Goal: Information Seeking & Learning: Learn about a topic

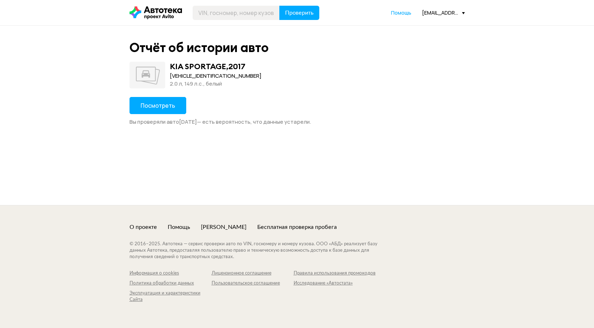
click at [157, 111] on button "Посмотреть" at bounding box center [157, 105] width 57 height 17
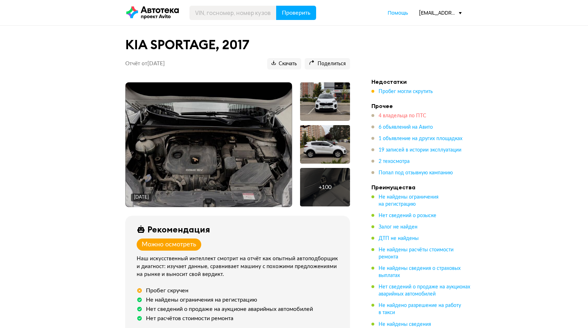
click at [401, 116] on span "4 владельца по ПТС" at bounding box center [402, 115] width 48 height 5
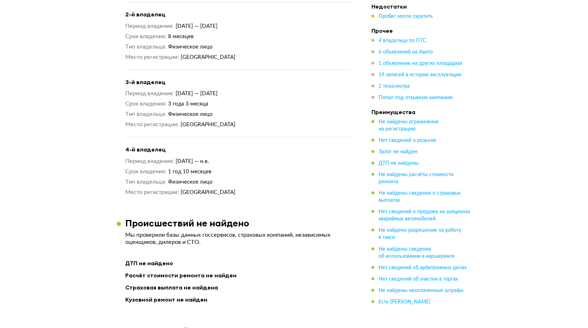
scroll to position [723, 0]
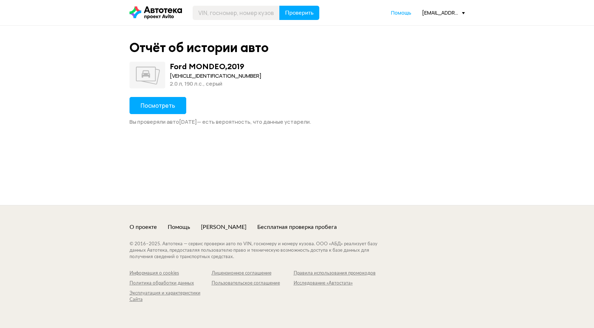
click at [184, 74] on div "WF0FXXWPCFKM42846" at bounding box center [216, 76] width 92 height 8
copy div "WF0FXXWPCFKM42846"
click at [165, 112] on button "Посмотреть" at bounding box center [157, 105] width 57 height 17
click at [184, 78] on div "[US_VEHICLE_IDENTIFICATION_NUMBER]" at bounding box center [239, 76] width 139 height 8
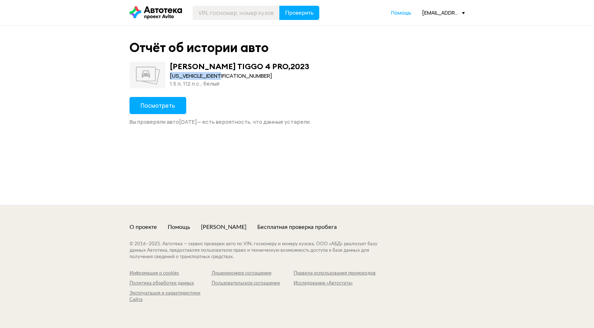
click at [184, 78] on div "[US_VEHICLE_IDENTIFICATION_NUMBER]" at bounding box center [239, 76] width 139 height 8
copy div "LVVDB21B2PD977012"
click at [174, 102] on span "Посмотреть" at bounding box center [157, 106] width 35 height 8
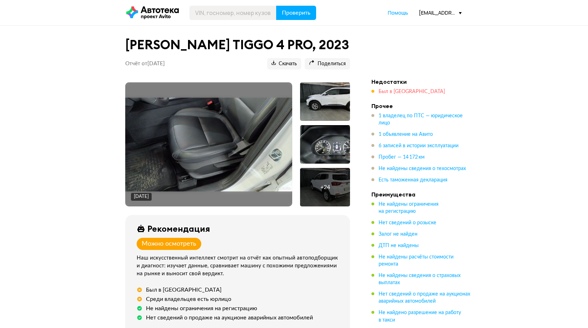
click at [389, 89] on span "Был в лизинге" at bounding box center [411, 91] width 66 height 5
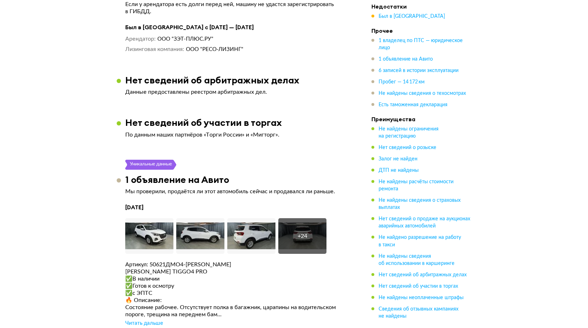
scroll to position [1121, 0]
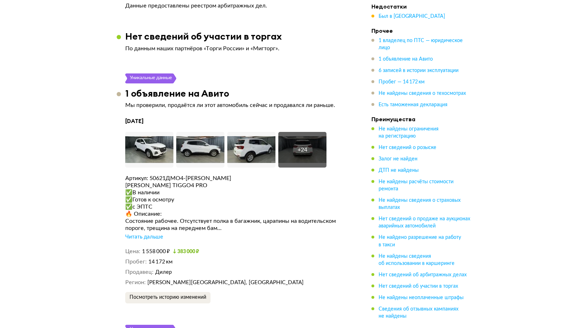
click at [151, 237] on div "Читать дальше" at bounding box center [144, 237] width 38 height 7
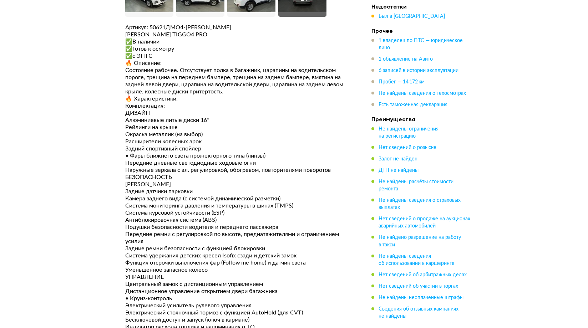
scroll to position [1264, 0]
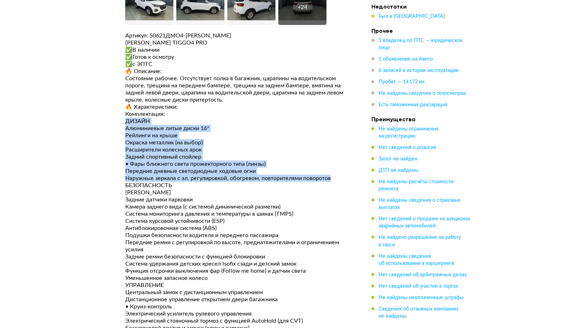
drag, startPoint x: 126, startPoint y: 117, endPoint x: 347, endPoint y: 157, distance: 224.3
copy div "ДИЗАЙН Алюминиевые литые диски 16* Рейлинги на крыше Окраска металлик (на выбор…"
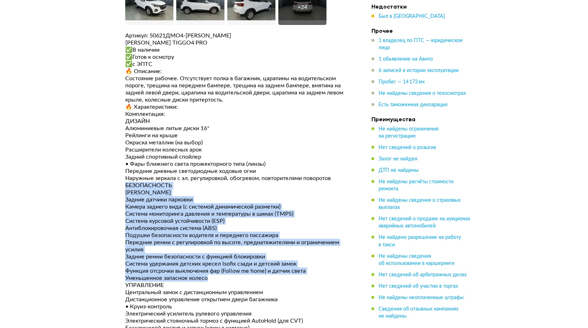
drag, startPoint x: 123, startPoint y: 183, endPoint x: 216, endPoint y: 275, distance: 130.4
copy div "БЕЗОПАСНОСТЬ Эра Глонасс Задние датчики парковки Камера заднего вида (с системо…"
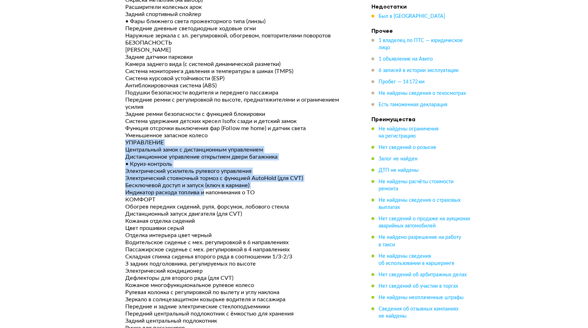
scroll to position [1442, 0]
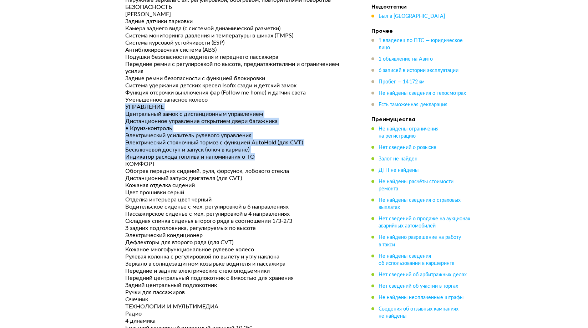
drag, startPoint x: 124, startPoint y: 142, endPoint x: 313, endPoint y: 155, distance: 189.8
click at [313, 155] on article "Уникальные данные 1 объявление на Авито Мы проверили, продаётся ли этот автомоб…" at bounding box center [238, 164] width 242 height 822
copy div "УПРАВЛЕНИЕ Центральный замок с дистанционным управлением Дистанционное управлен…"
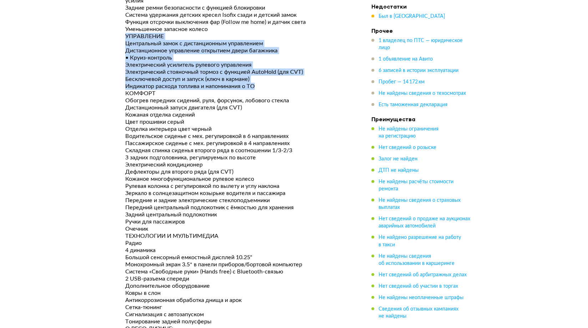
scroll to position [1513, 0]
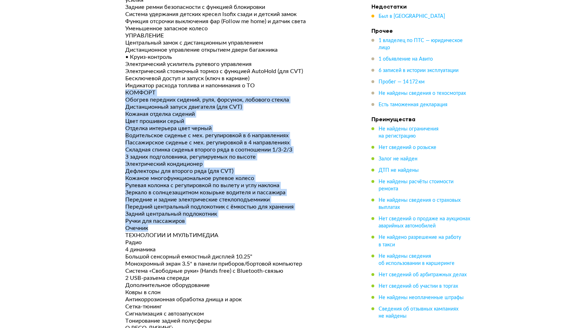
drag, startPoint x: 127, startPoint y: 94, endPoint x: 259, endPoint y: 224, distance: 185.1
click at [259, 224] on div "Артикул: 50621ДМО4-ЗЭТ CHERY TIGGO4 PRO ✅В нaличии ✅Готов к осмотру ✅с ЭПТC 🔥 О…" at bounding box center [237, 111] width 225 height 658
copy div "КОМФОРТ Обогрев передних сидений, руля, форсунок, лобового стекла Дистанционный…"
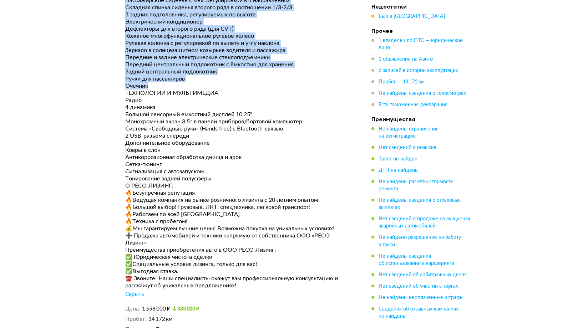
scroll to position [1656, 0]
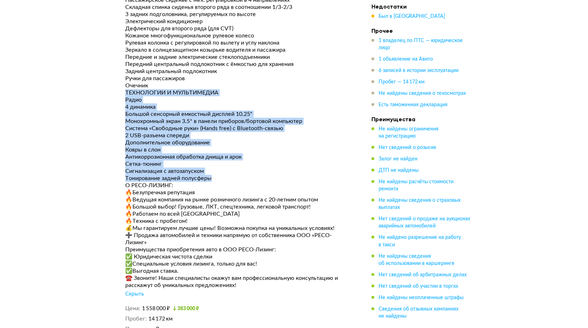
drag, startPoint x: 155, startPoint y: 116, endPoint x: 256, endPoint y: 175, distance: 117.0
copy div "ТЕХНОЛОГИИ И МУЛЬТИМЕДИА Радио 4 динамика Большой сенсорный емкостный дисплей 1…"
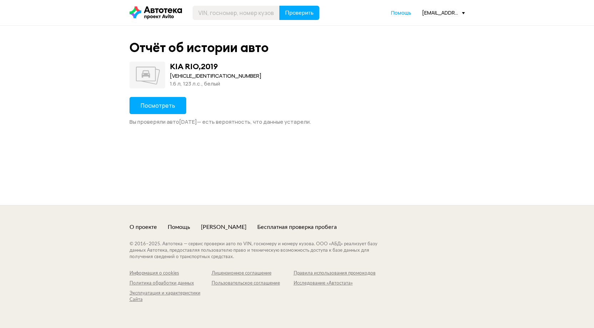
click at [187, 76] on div "Z94C241BAKR115325" at bounding box center [216, 76] width 92 height 8
copy div "Z94C241BAKR115325"
click at [168, 106] on span "Посмотреть" at bounding box center [157, 106] width 35 height 8
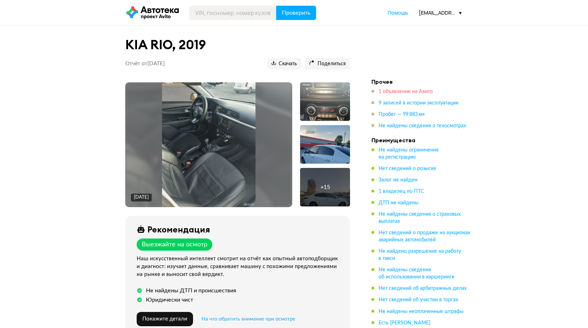
click at [405, 89] on span "1 объявление на Авито" at bounding box center [405, 91] width 54 height 5
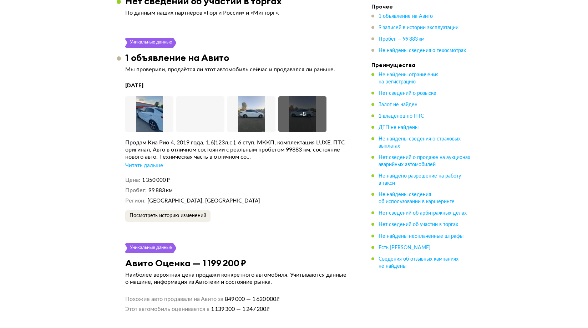
scroll to position [1043, 0]
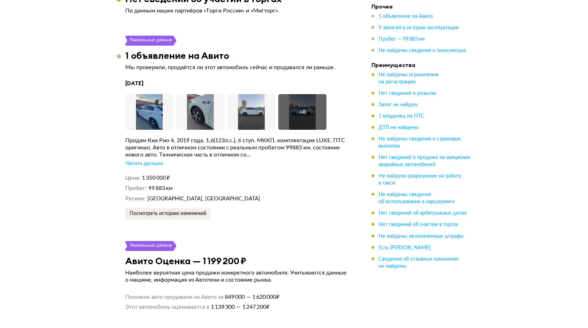
click at [153, 160] on div "Читать дальше" at bounding box center [144, 163] width 38 height 7
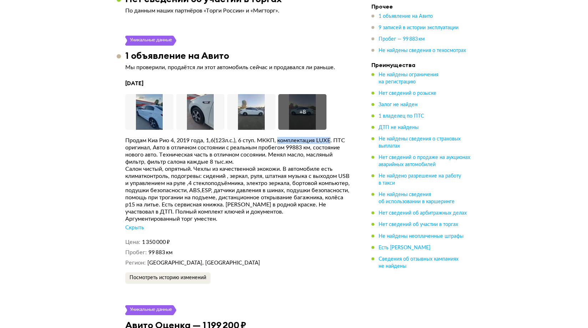
drag, startPoint x: 282, startPoint y: 140, endPoint x: 334, endPoint y: 140, distance: 52.1
click at [334, 141] on div "Прoдам Киа Pио 4, 2019 года, 1,6(123л.с.), 6 ступ. МККП, комплектация LUXE. ПTС…" at bounding box center [237, 151] width 225 height 29
copy div "комплектация LUXE"
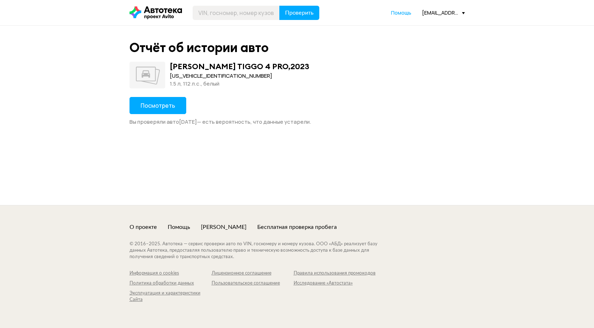
click at [161, 106] on span "Посмотреть" at bounding box center [157, 106] width 35 height 8
click at [206, 78] on div "Z94C241BAKR115325" at bounding box center [216, 76] width 92 height 8
copy div "Z94C241BAKR115325"
click at [197, 80] on div "2.0 л, 150 л.c., бежевый" at bounding box center [227, 84] width 114 height 8
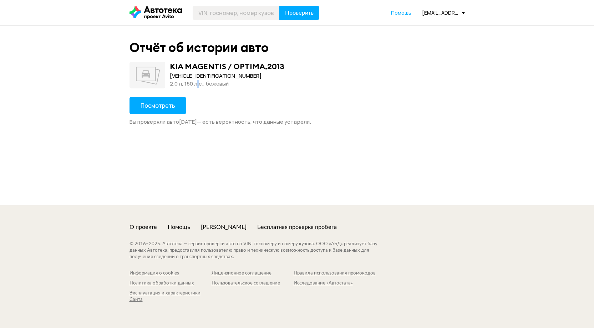
click at [197, 80] on div "2.0 л, 150 л.c., бежевый" at bounding box center [227, 84] width 114 height 8
click at [287, 92] on div "Отчёт об истории авто KIA MAGENTIS / OPTIMA , 2013 [VEHICLE_IDENTIFICATION_NUMB…" at bounding box center [297, 83] width 342 height 86
click at [212, 77] on div "[VEHICLE_IDENTIFICATION_NUMBER]" at bounding box center [227, 76] width 114 height 8
copy div "[VEHICLE_IDENTIFICATION_NUMBER]"
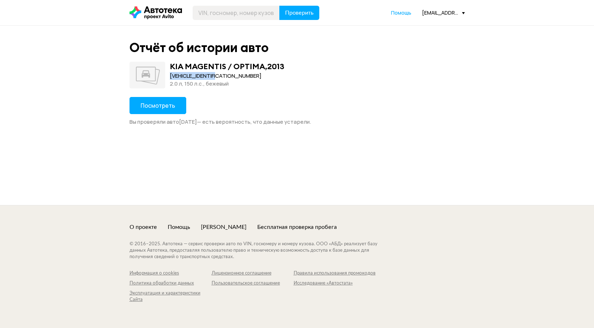
click at [170, 104] on span "Посмотреть" at bounding box center [157, 106] width 35 height 8
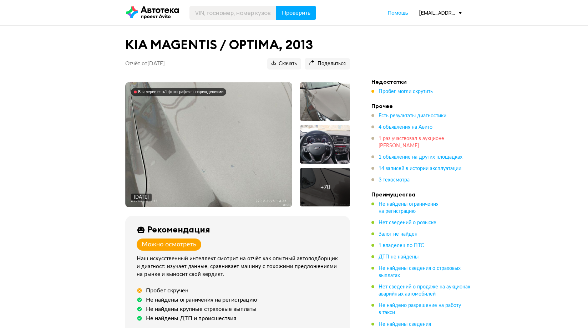
click at [403, 142] on span "1 раз участвовал в аукционе Авито Авто" at bounding box center [411, 142] width 66 height 12
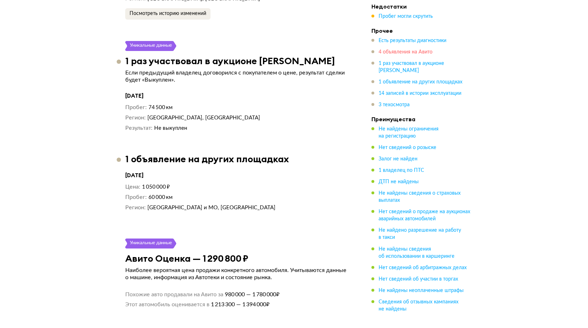
click at [408, 50] on span "4 объявления на Авито" at bounding box center [405, 52] width 54 height 5
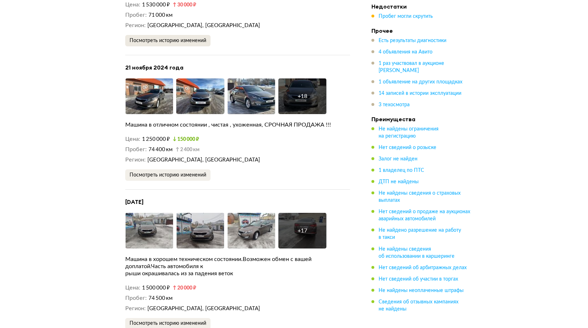
scroll to position [1544, 0]
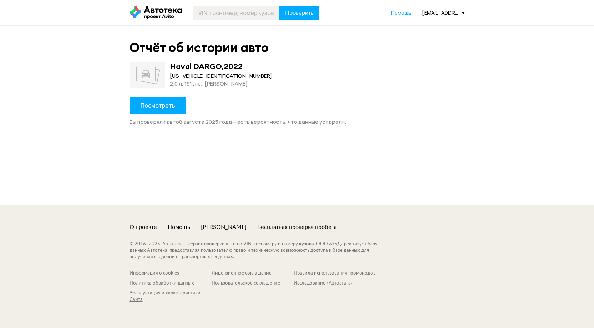
click at [185, 78] on div "[US_VEHICLE_IDENTIFICATION_NUMBER]" at bounding box center [221, 76] width 102 height 8
copy div "[US_VEHICLE_IDENTIFICATION_NUMBER]"
click at [174, 101] on button "Посмотреть" at bounding box center [157, 105] width 57 height 17
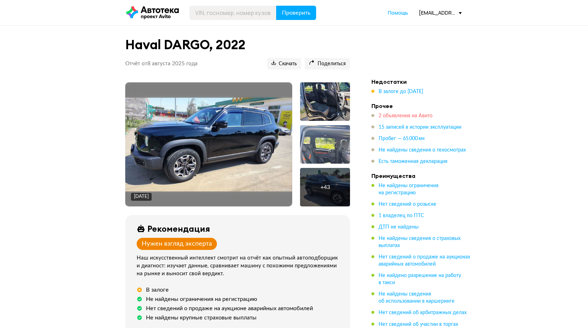
click at [398, 117] on span "2 объявления на Авито" at bounding box center [405, 115] width 54 height 5
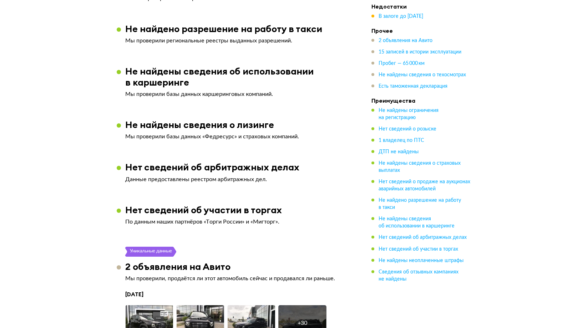
scroll to position [1124, 0]
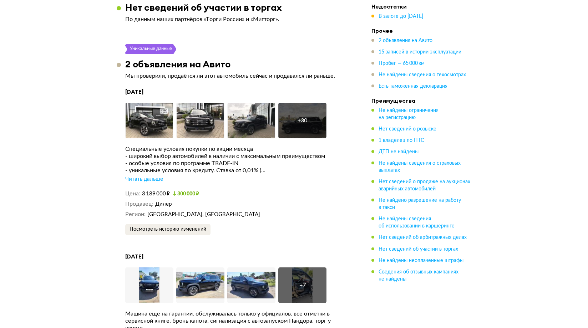
click at [154, 176] on div "Читать дальше" at bounding box center [144, 179] width 38 height 7
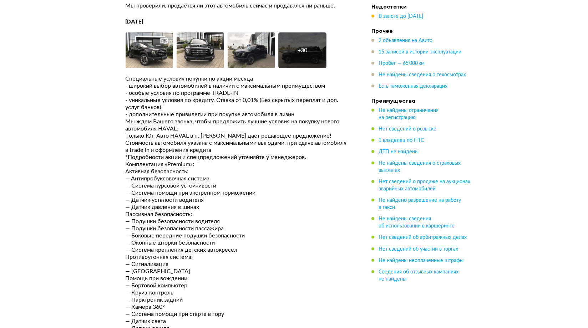
scroll to position [1195, 0]
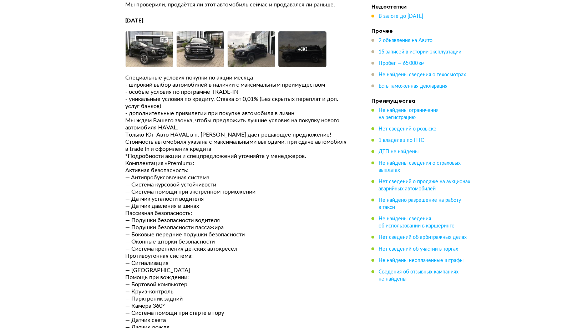
click at [159, 160] on div "Комплектация «Premium»:" at bounding box center [237, 163] width 225 height 7
copy div "Комплектация «Premium»:"
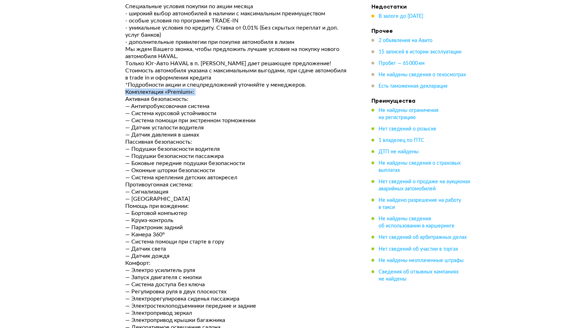
scroll to position [1302, 0]
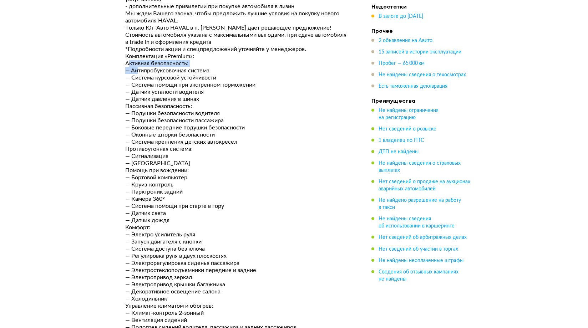
drag, startPoint x: 129, startPoint y: 55, endPoint x: 140, endPoint y: 60, distance: 12.1
click at [140, 60] on div "Специальные условия покупки по акции месяца - широкий выбор автомобилей в налич…" at bounding box center [237, 256] width 225 height 579
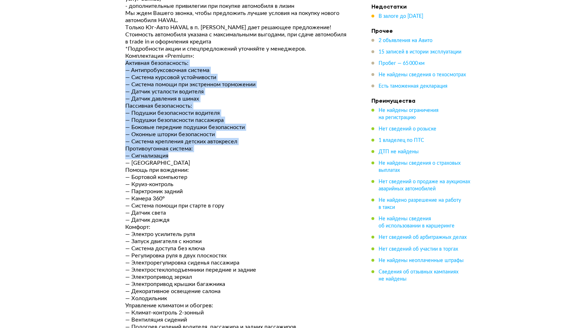
scroll to position [1374, 0]
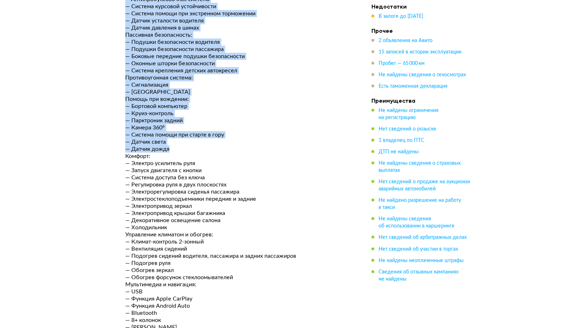
drag, startPoint x: 125, startPoint y: 55, endPoint x: 200, endPoint y: 139, distance: 112.7
click at [200, 139] on div "Специальные условия покупки по акции месяца - широкий выбор автомобилей в налич…" at bounding box center [237, 185] width 225 height 579
copy div "Loremips dolorsitamet: — Consecteturadipisc elitsed — Doeiusm temporin utlabore…"
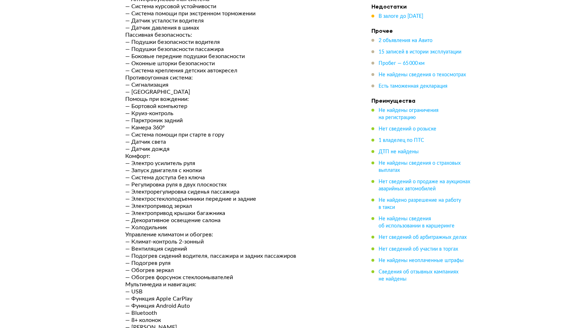
drag, startPoint x: 94, startPoint y: 185, endPoint x: 118, endPoint y: 158, distance: 36.4
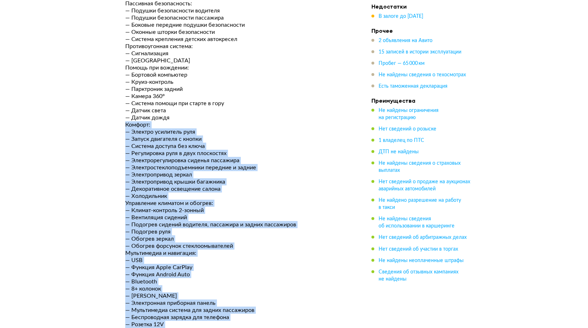
scroll to position [1445, 0]
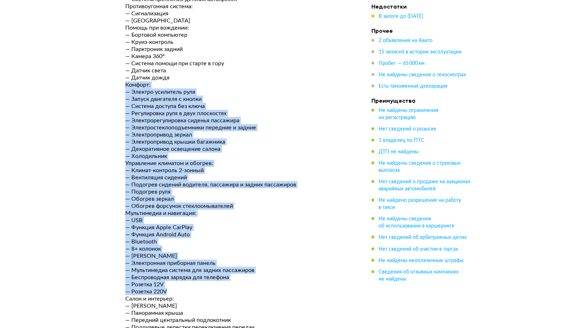
drag, startPoint x: 126, startPoint y: 147, endPoint x: 254, endPoint y: 285, distance: 189.2
click at [254, 285] on div "Специальные условия покупки по акции месяца - широкий выбор автомобилей в налич…" at bounding box center [237, 114] width 225 height 579
copy div "Loremip: — Dolorsi ametconse adip — Elitse doeiusmod t incidi — Utlabor etdolor…"
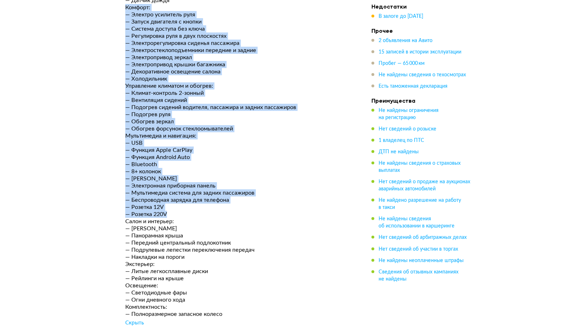
scroll to position [1623, 0]
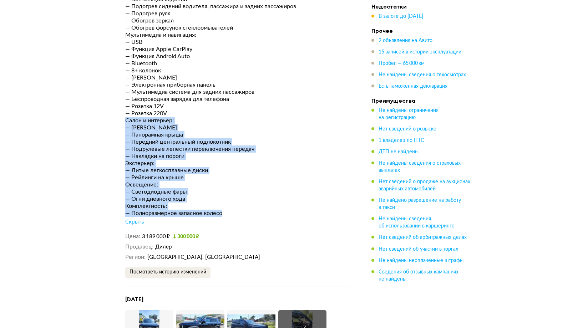
drag, startPoint x: 124, startPoint y: 111, endPoint x: 254, endPoint y: 205, distance: 160.1
copy div "Салон и интерьер: — Люк — Панорамная крыша — Передний центральный подлокотник —…"
